Goal: Task Accomplishment & Management: Use online tool/utility

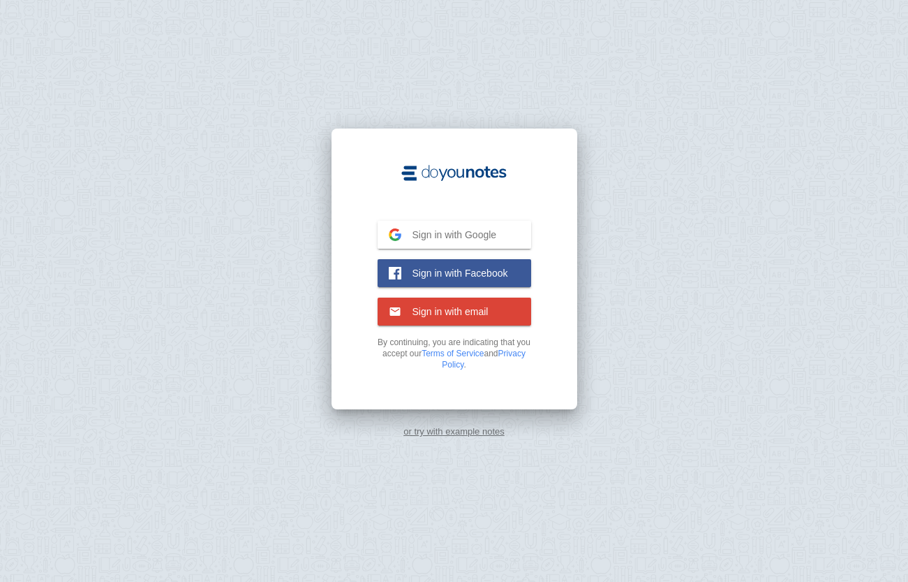
click at [448, 236] on span "Sign in with Google" at bounding box center [449, 234] width 96 height 13
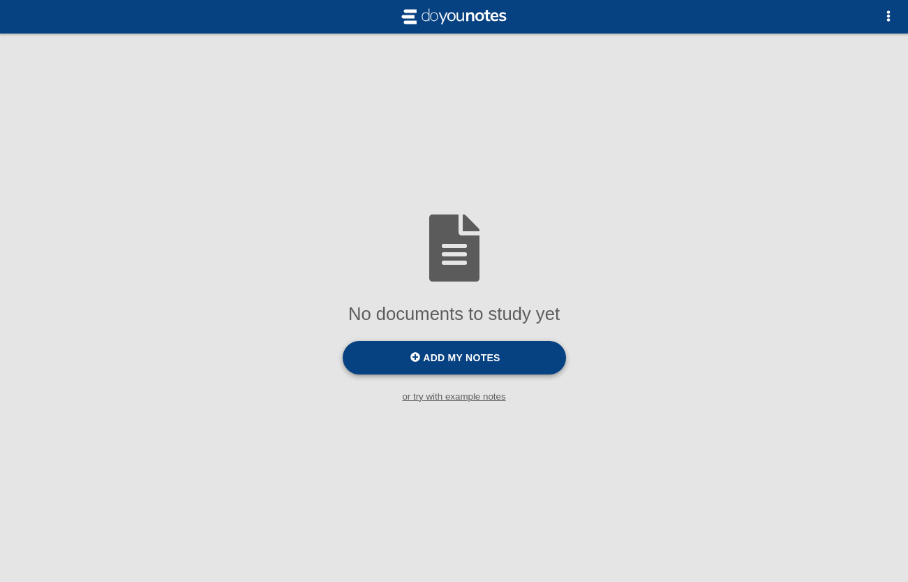
click at [447, 359] on span "Add my notes" at bounding box center [461, 357] width 77 height 11
click at [0, 0] on input "Add my notes" at bounding box center [0, 0] width 0 height 0
click at [484, 399] on small "or try with example notes" at bounding box center [454, 396] width 908 height 10
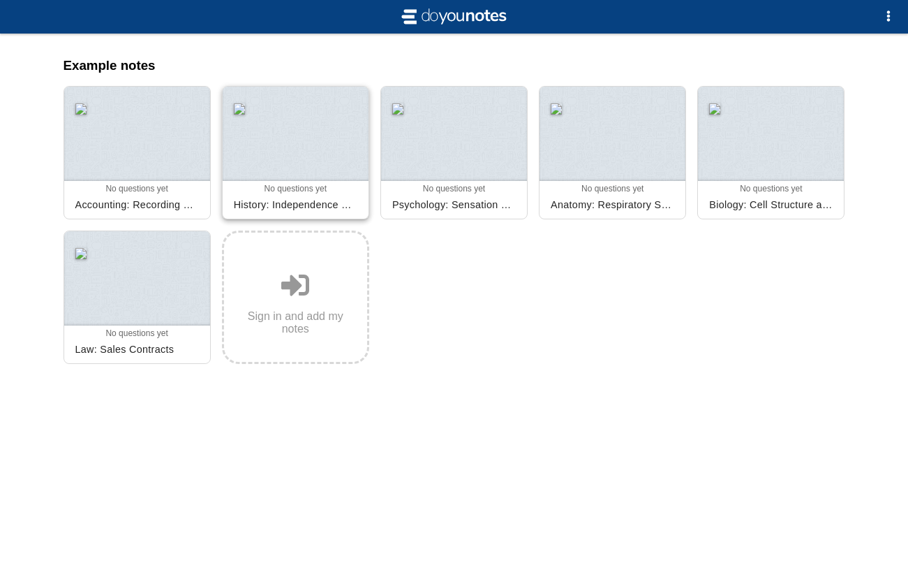
click at [302, 149] on div at bounding box center [296, 134] width 146 height 94
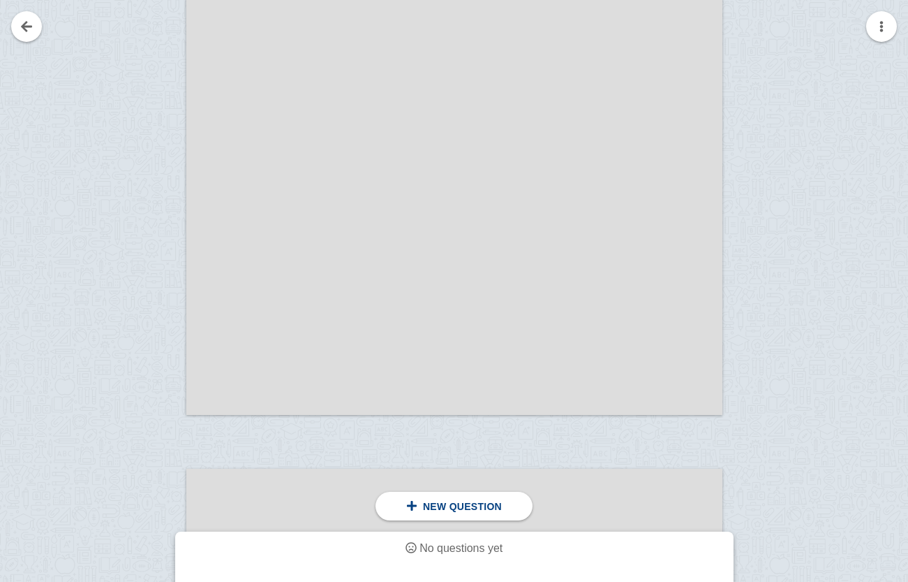
scroll to position [625, 0]
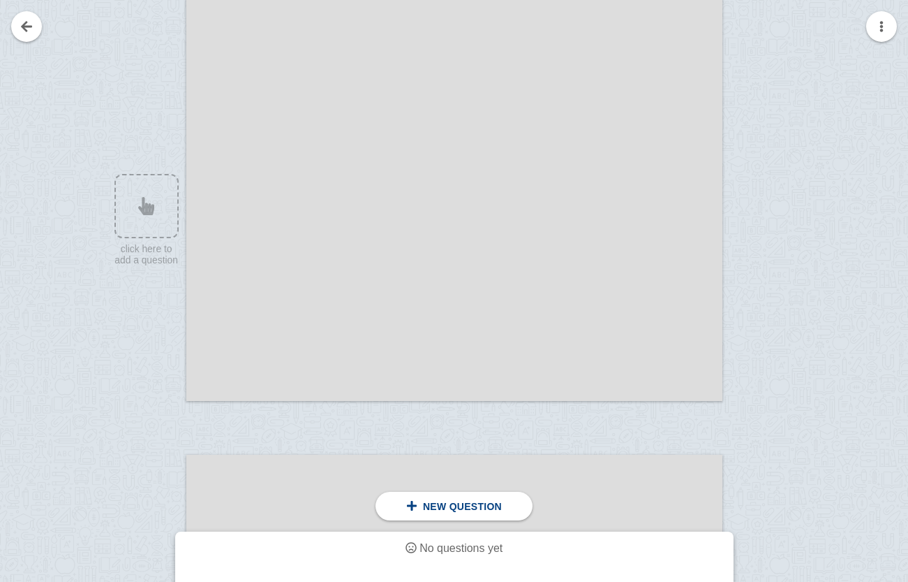
drag, startPoint x: 252, startPoint y: 157, endPoint x: 371, endPoint y: 212, distance: 131.2
click at [371, 212] on div at bounding box center [454, 22] width 536 height 758
click at [466, 514] on div "New question" at bounding box center [454, 505] width 157 height 29
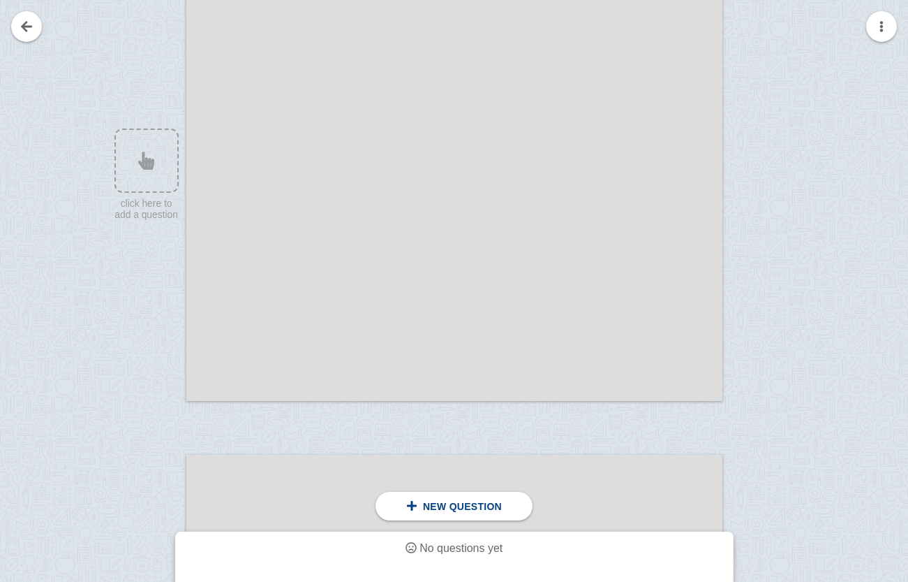
click at [398, 170] on div at bounding box center [454, 22] width 536 height 758
drag, startPoint x: 316, startPoint y: 156, endPoint x: 468, endPoint y: 246, distance: 177.2
click at [468, 246] on div at bounding box center [454, 22] width 536 height 758
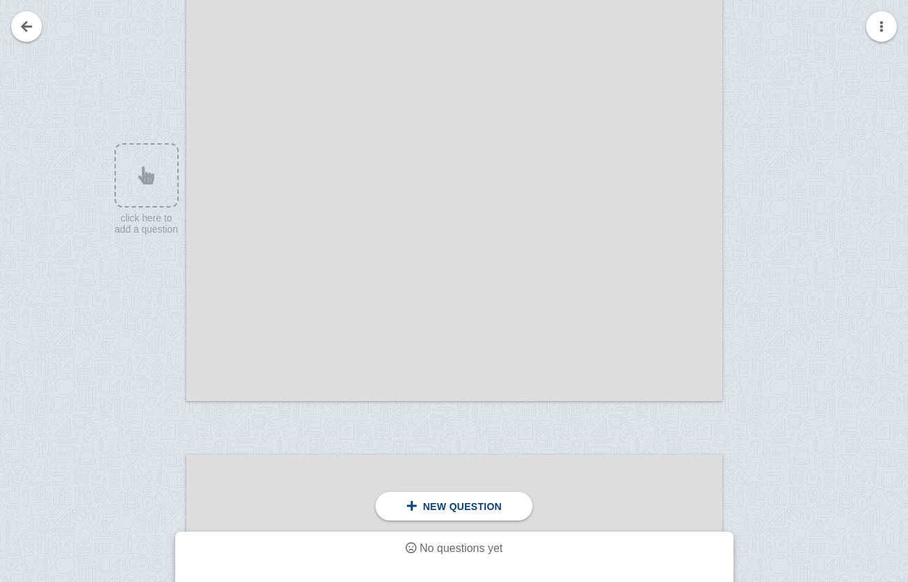
drag, startPoint x: 446, startPoint y: 274, endPoint x: 368, endPoint y: 184, distance: 119.8
click at [368, 184] on div at bounding box center [454, 22] width 536 height 758
click at [134, 140] on div at bounding box center [140, 35] width 94 height 758
